Goal: Task Accomplishment & Management: Complete application form

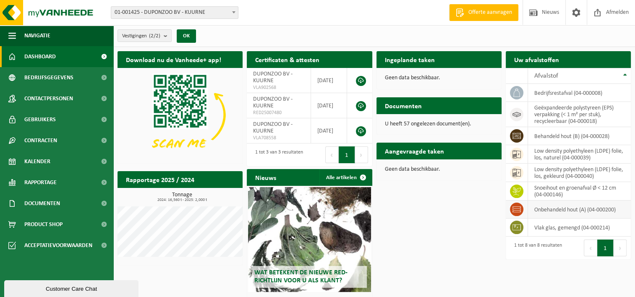
click at [535, 209] on td "onbehandeld hout (A) (04-000200)" at bounding box center [579, 210] width 103 height 18
click at [63, 154] on link "Kalender" at bounding box center [56, 161] width 113 height 21
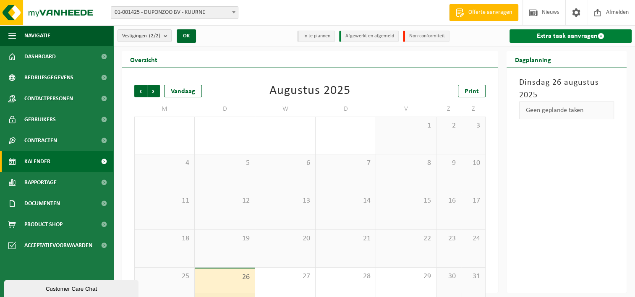
click at [534, 37] on link "Extra taak aanvragen" at bounding box center [570, 35] width 122 height 13
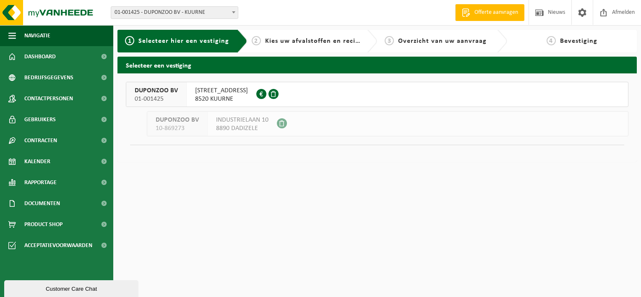
click at [207, 88] on span "RINGLAAN 19" at bounding box center [221, 90] width 53 height 8
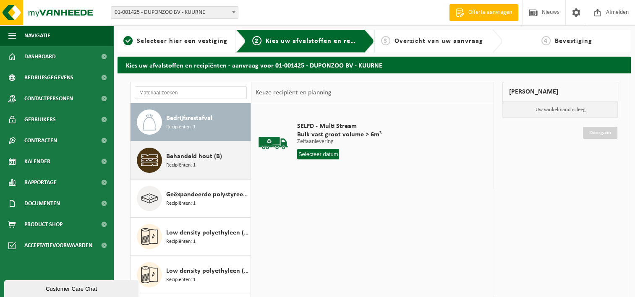
click at [172, 155] on span "Behandeld hout (B)" at bounding box center [194, 156] width 56 height 10
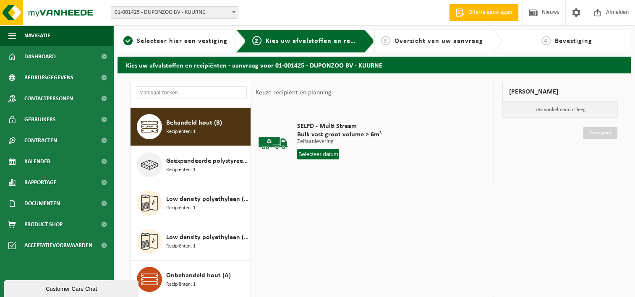
scroll to position [38, 0]
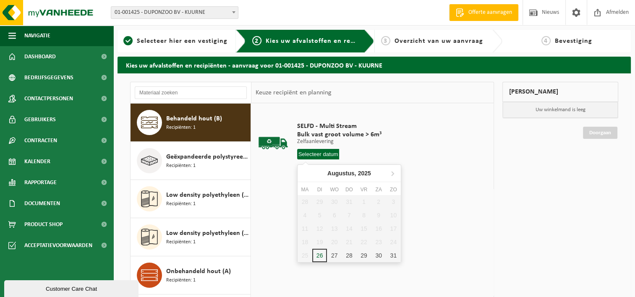
click at [312, 153] on input "text" at bounding box center [318, 154] width 42 height 10
click at [322, 258] on div "26" at bounding box center [319, 255] width 15 height 13
type input "Van 2025-08-26"
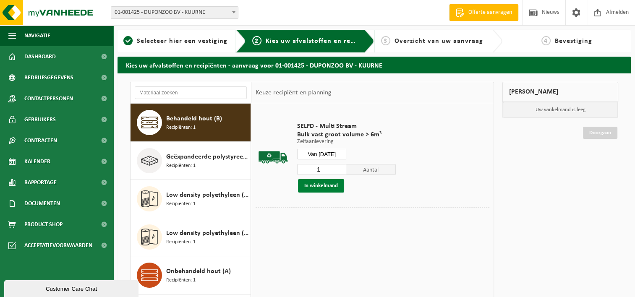
click at [332, 186] on button "In winkelmand" at bounding box center [321, 185] width 46 height 13
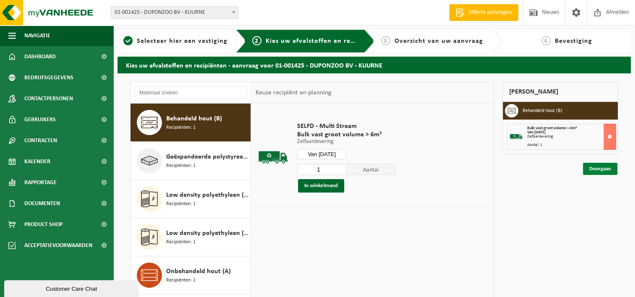
click at [589, 169] on link "Doorgaan" at bounding box center [600, 169] width 34 height 12
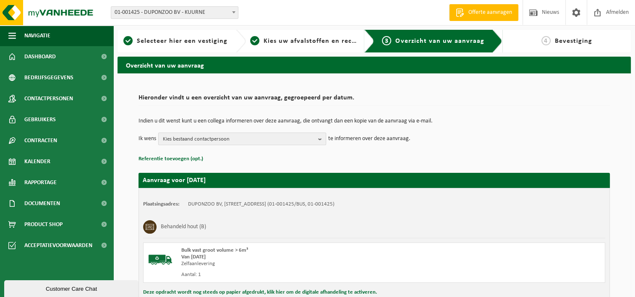
click at [321, 139] on b "button" at bounding box center [322, 139] width 8 height 12
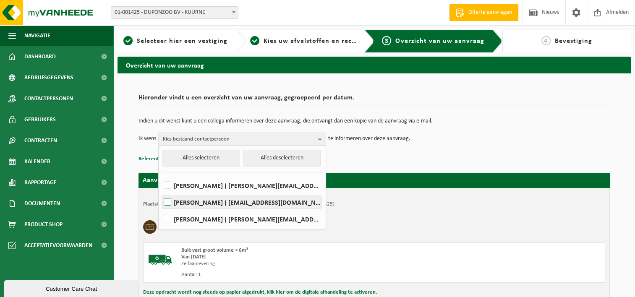
click at [228, 201] on label "thony claeys ( thonyclaeys@hotmail.com )" at bounding box center [241, 202] width 159 height 13
click at [161, 192] on input "thony claeys ( thonyclaeys@hotmail.com )" at bounding box center [160, 191] width 0 height 0
checkbox input "true"
click at [347, 151] on div "Indien u dit wenst kunt u een collega informeren over deze aanvraag, die ontvan…" at bounding box center [373, 132] width 471 height 44
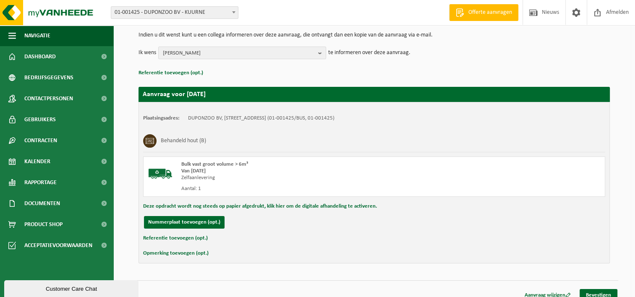
scroll to position [94, 0]
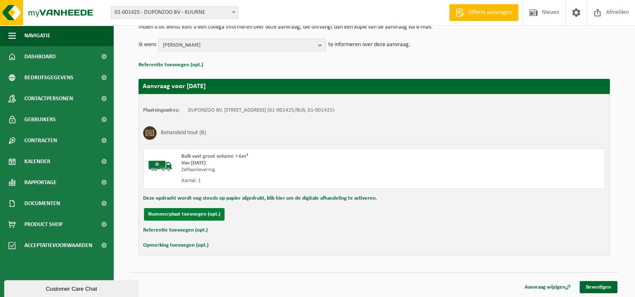
click at [200, 211] on button "Nummerplaat toevoegen (opt.)" at bounding box center [184, 214] width 81 height 13
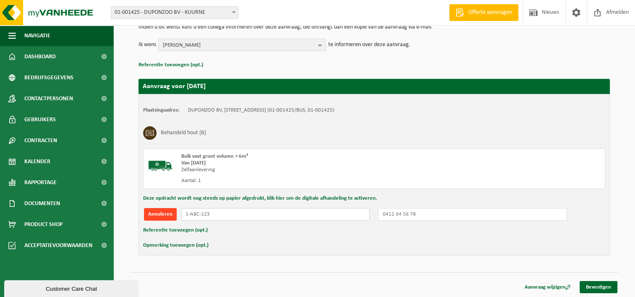
click at [200, 211] on input "text" at bounding box center [275, 214] width 189 height 13
type input "2 DUT410"
click at [402, 217] on input "text" at bounding box center [472, 214] width 189 height 13
type input "0494914962"
click at [588, 283] on link "Bevestigen" at bounding box center [598, 287] width 38 height 12
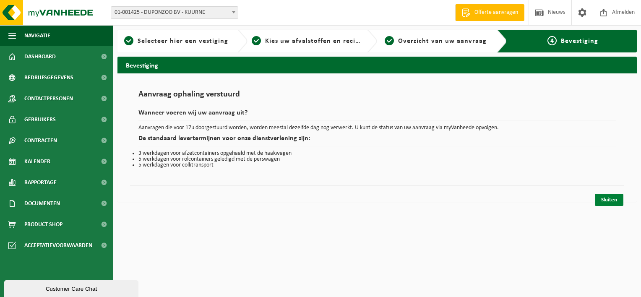
click at [610, 202] on link "Sluiten" at bounding box center [609, 200] width 29 height 12
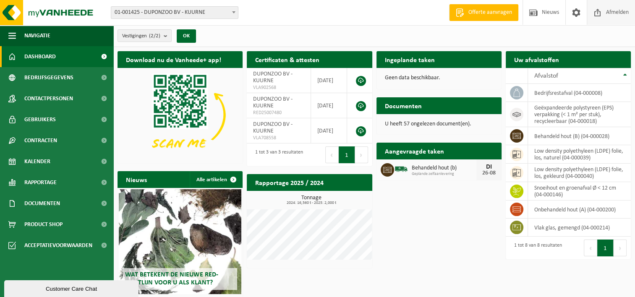
click at [617, 11] on span "Afmelden" at bounding box center [617, 12] width 27 height 25
